Goal: Check status: Check status

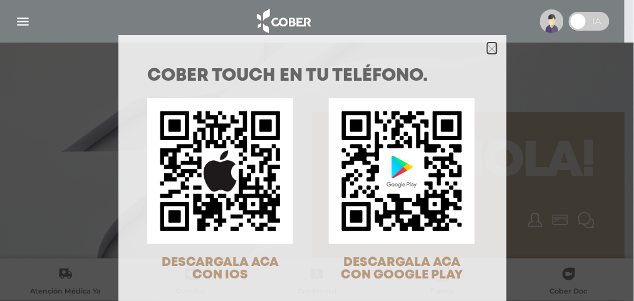
click at [487, 47] on icon "Close" at bounding box center [491, 48] width 9 height 9
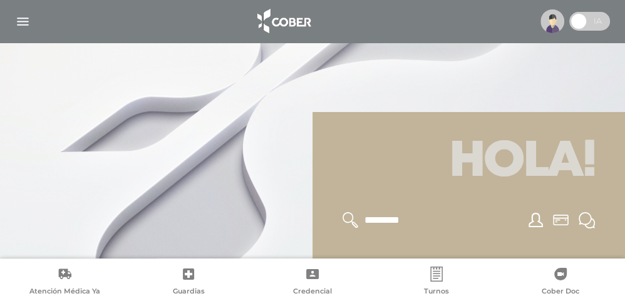
click at [19, 18] on img "button" at bounding box center [23, 22] width 16 height 16
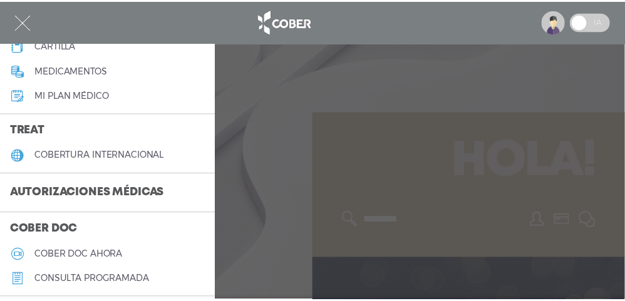
scroll to position [250, 0]
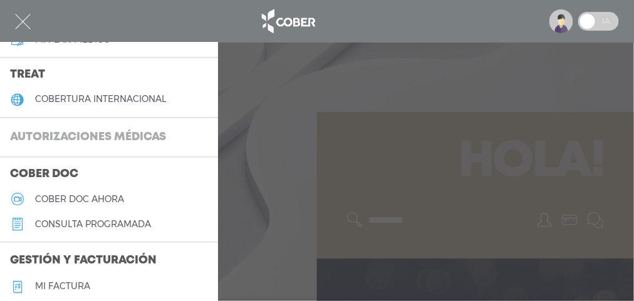
click at [64, 137] on h3 "Autorizaciones médicas" at bounding box center [88, 138] width 176 height 24
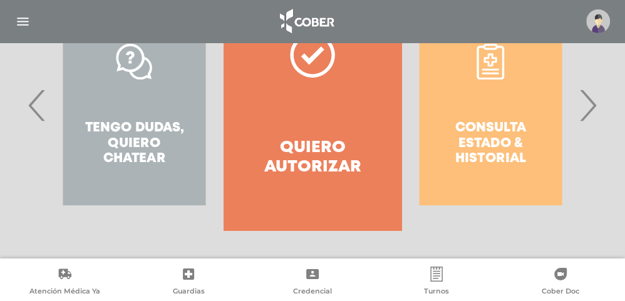
scroll to position [327, 0]
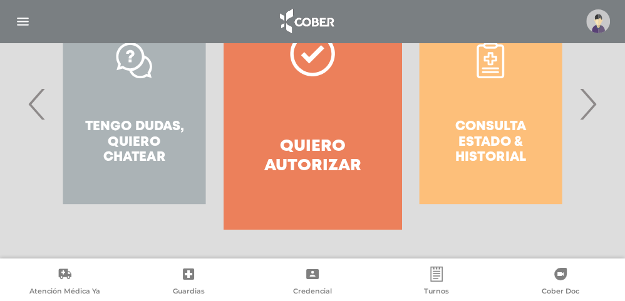
click at [589, 113] on span "›" at bounding box center [587, 104] width 24 height 68
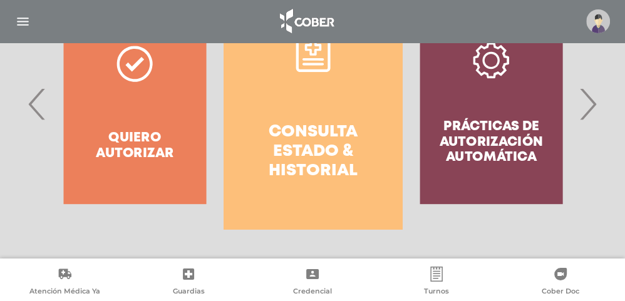
click at [346, 153] on h4 "Consulta estado & historial" at bounding box center [312, 152] width 133 height 59
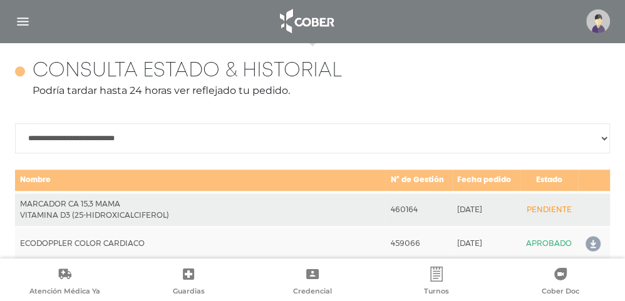
scroll to position [556, 0]
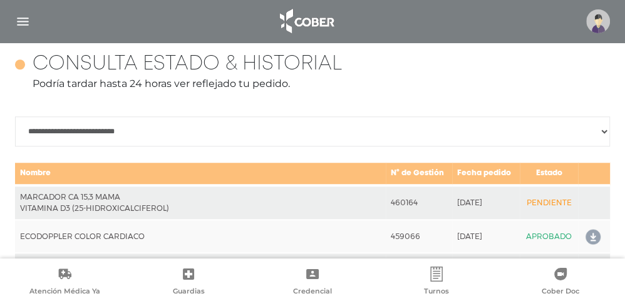
click at [605, 7] on div at bounding box center [312, 21] width 625 height 30
click at [598, 21] on img at bounding box center [598, 21] width 24 height 24
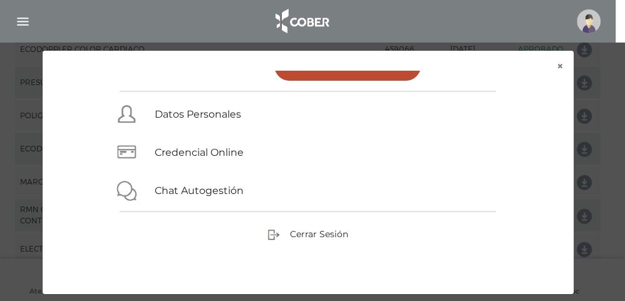
scroll to position [744, 0]
click at [307, 236] on span "Cerrar Sesión" at bounding box center [319, 234] width 58 height 11
